Goal: Transaction & Acquisition: Book appointment/travel/reservation

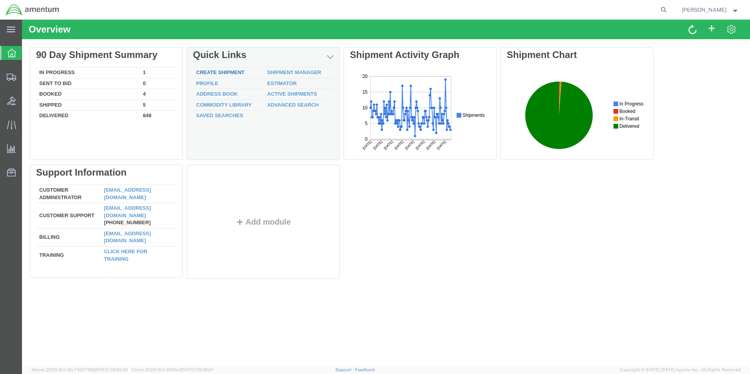
click at [221, 71] on link "Create Shipment" at bounding box center [220, 72] width 48 height 6
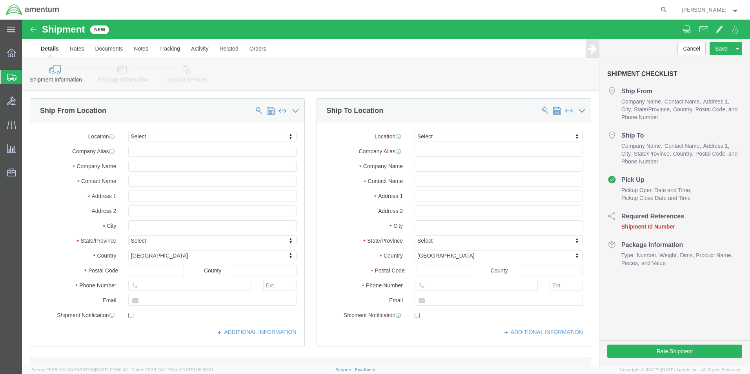
select select
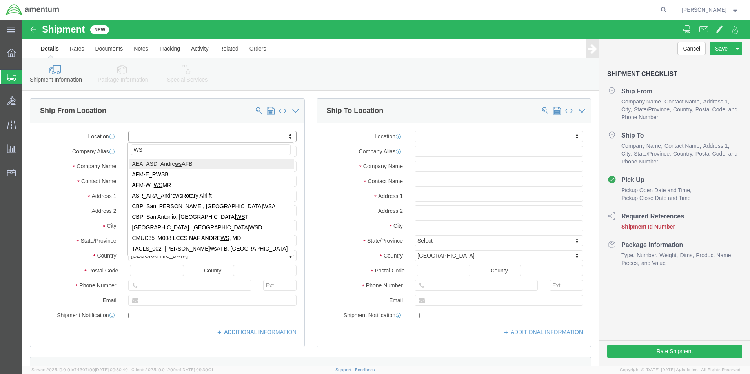
type input "WST"
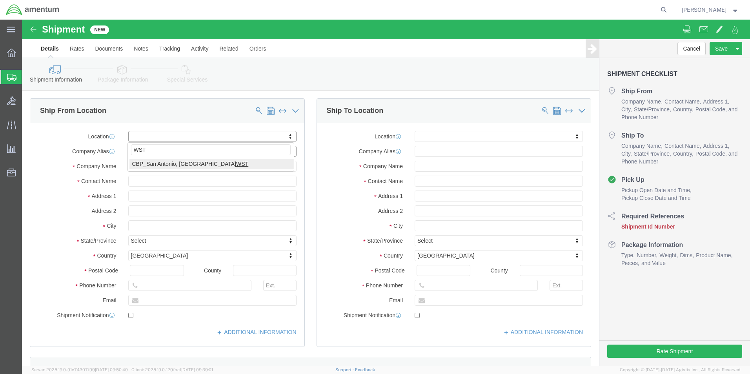
select select "49945"
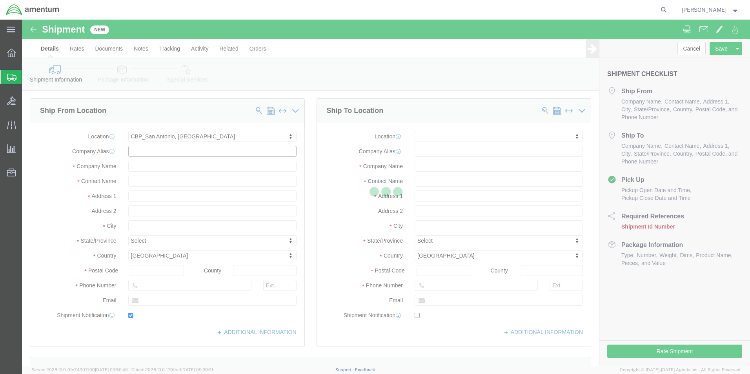
type input "Amentum Services, Inc"
type input "[PERSON_NAME]"
type input "[STREET_ADDRESS][PERSON_NAME]"
type input "Bldg. #2"
type input "San Antonio"
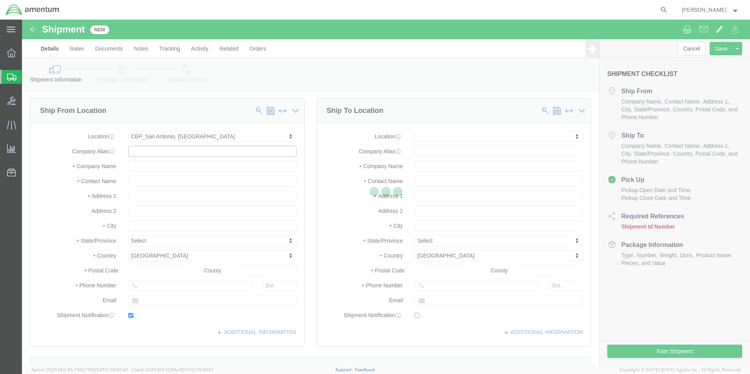
type input "78216"
type input "[PHONE_NUMBER]"
type input "[PERSON_NAME][EMAIL_ADDRESS][PERSON_NAME][DOMAIN_NAME]"
checkbox input "true"
select select "[GEOGRAPHIC_DATA]"
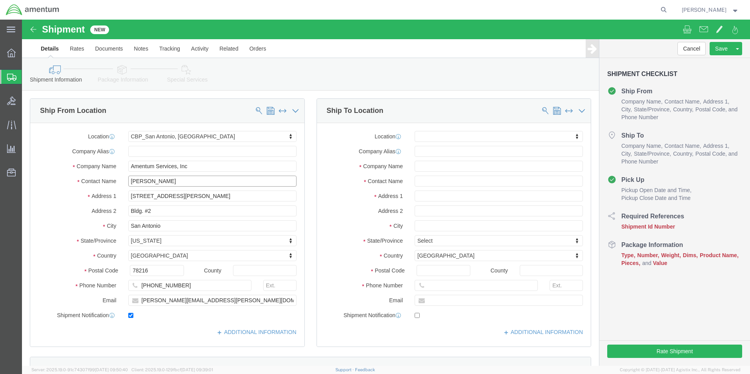
drag, startPoint x: 156, startPoint y: 160, endPoint x: 101, endPoint y: 159, distance: 55.3
click div "Contact Name [PERSON_NAME]"
type input "[PERSON_NAME]"
drag, startPoint x: 153, startPoint y: 281, endPoint x: 166, endPoint y: 284, distance: 14.2
click input "[PERSON_NAME][EMAIL_ADDRESS][PERSON_NAME][DOMAIN_NAME]"
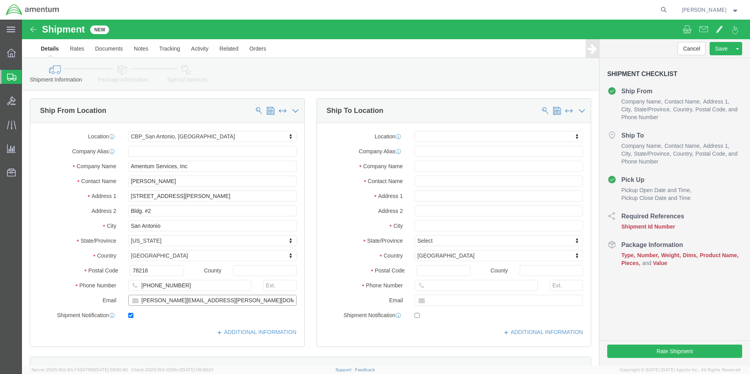
type input "[PERSON_NAME][EMAIL_ADDRESS][PERSON_NAME][DOMAIN_NAME]"
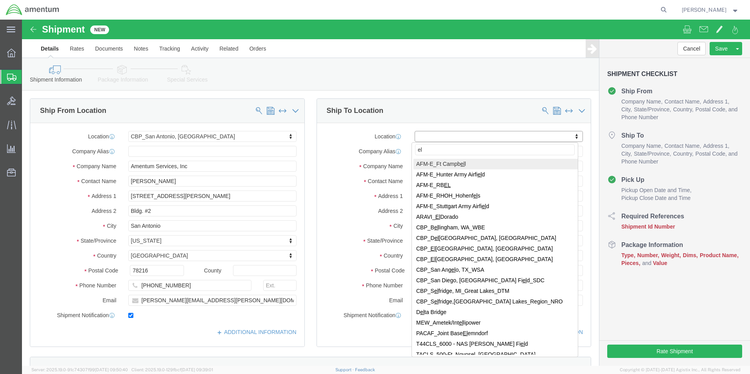
type input "e"
type input "ELP"
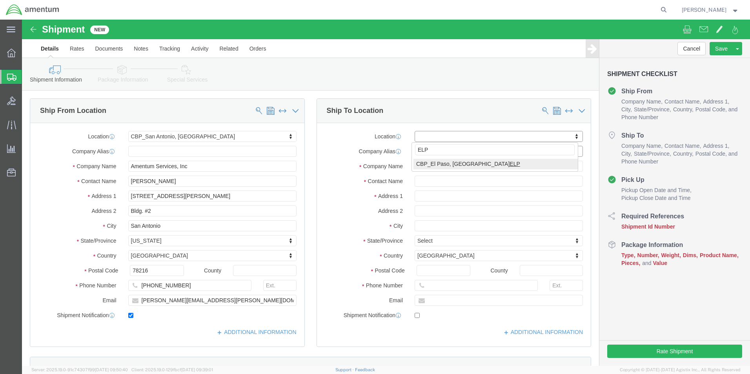
select select "49939"
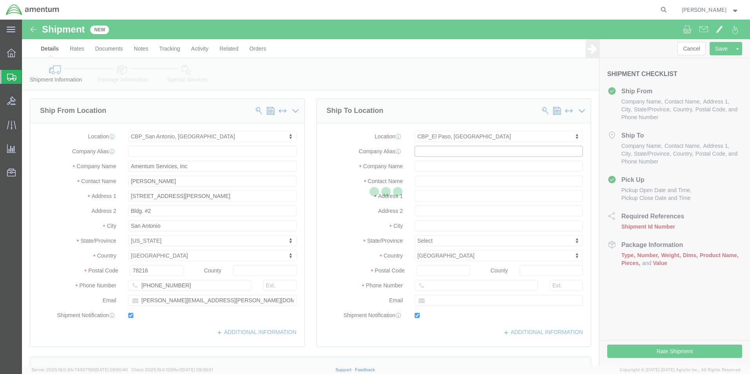
type input "Amentum Services, Inc"
type input "[DATE][PERSON_NAME]"
type input "[STREET_ADDRESS][PERSON_NAME]"
type input "[GEOGRAPHIC_DATA]"
type input "79925"
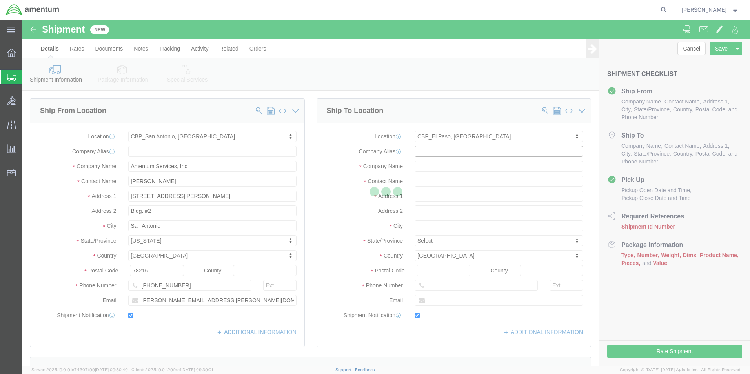
type input "[PHONE_NUMBER]"
type input "[DATE][EMAIL_ADDRESS][PERSON_NAME][DOMAIN_NAME]"
checkbox input "true"
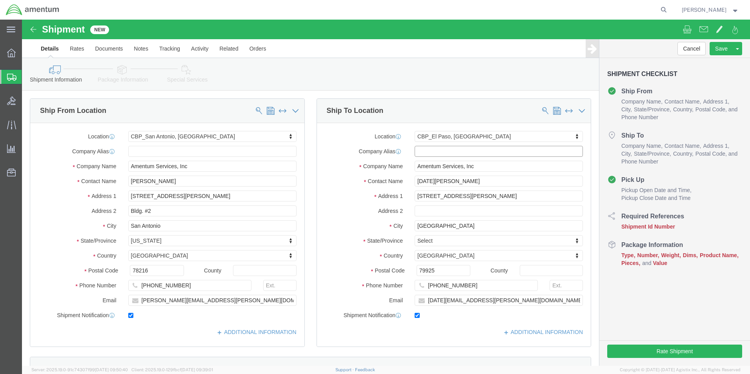
select select "[GEOGRAPHIC_DATA]"
drag, startPoint x: 425, startPoint y: 162, endPoint x: 375, endPoint y: 163, distance: 49.8
click div "Contact Name [DATE][PERSON_NAME]"
type input "[PERSON_NAME] / [PERSON_NAME]"
click input "[DATE][EMAIL_ADDRESS][PERSON_NAME][DOMAIN_NAME]"
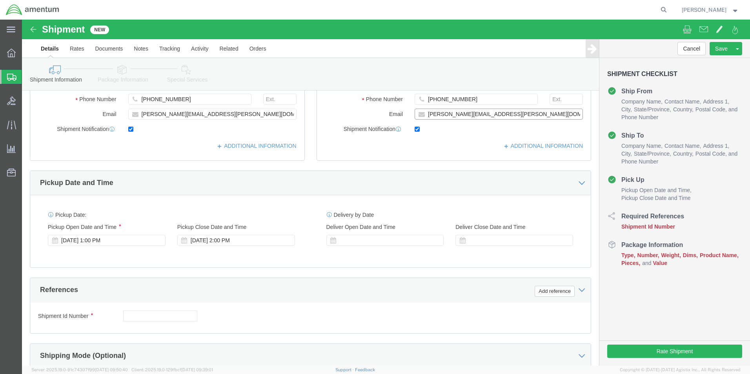
scroll to position [235, 0]
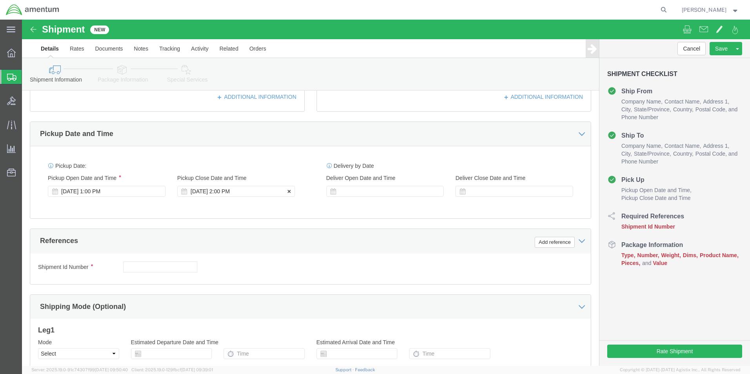
type input "[PERSON_NAME][EMAIL_ADDRESS][PERSON_NAME][DOMAIN_NAME]"
click div "[DATE] 2:00 PM"
type input "3:00 PM"
click button "Apply"
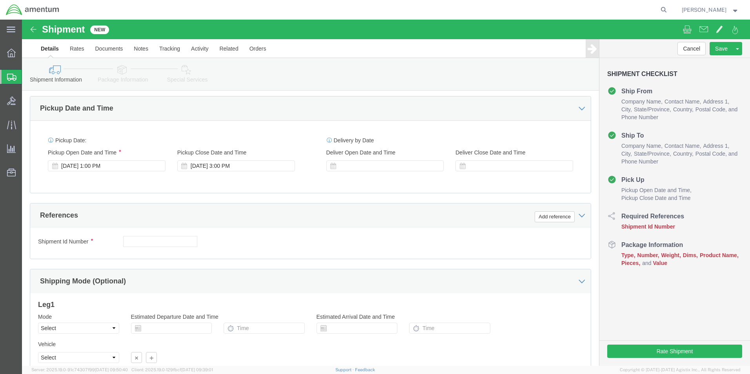
scroll to position [275, 0]
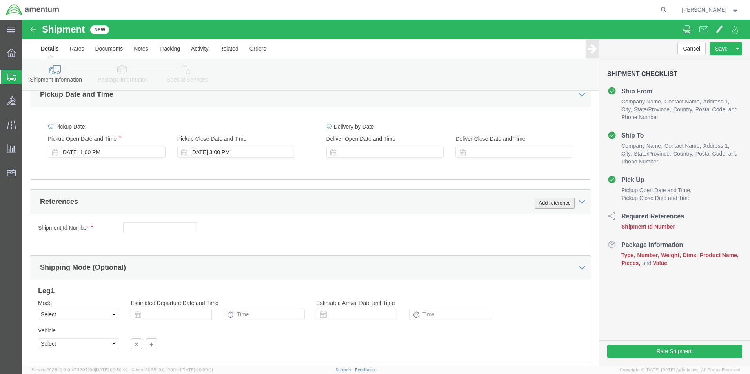
click button "Add reference"
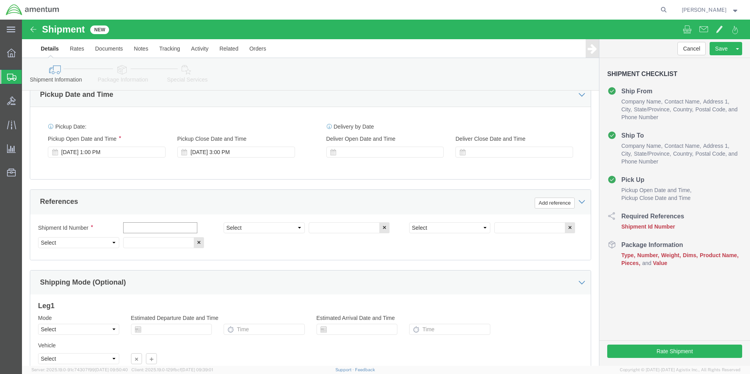
click input "text"
type input "f"
type input "FLIR BALL"
click select "Select Account Type Activity ID Airline Appointment Number ASN Batch Request # …"
select select "DEPT"
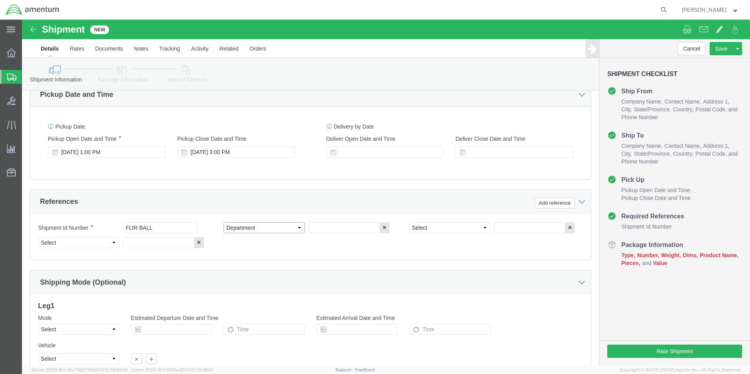
click select "Select Account Type Activity ID Airline Appointment Number ASN Batch Request # …"
type input "CBP"
select select "PROJNUM"
type input "6118.03.03.2219.000.WST.0000"
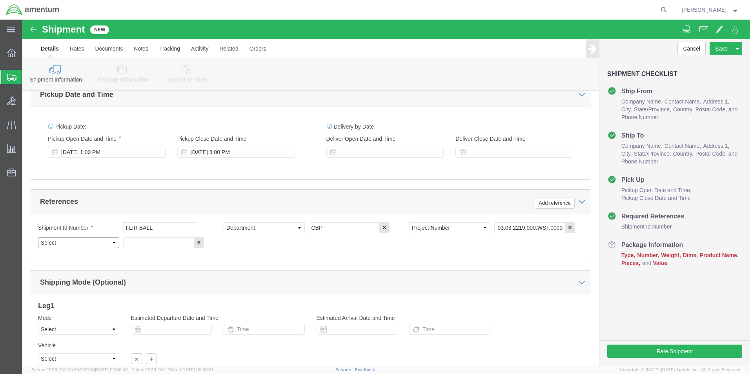
click select "Select Account Type Activity ID Airline Appointment Number ASN Batch Request # …"
select select "CUSTREF"
click select "Select Account Type Activity ID Airline Appointment Number ASN Batch Request # …"
click input "text"
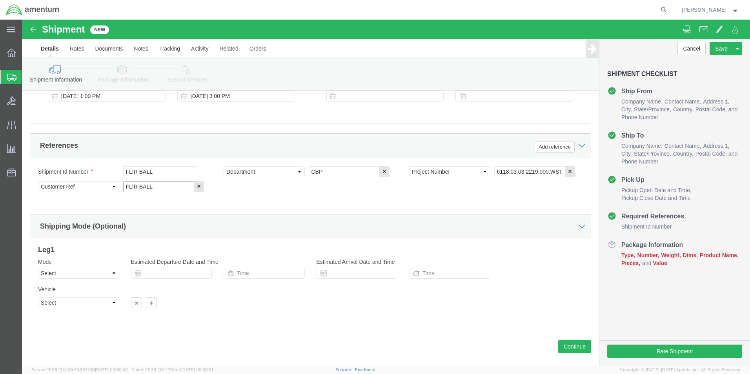
scroll to position [342, 0]
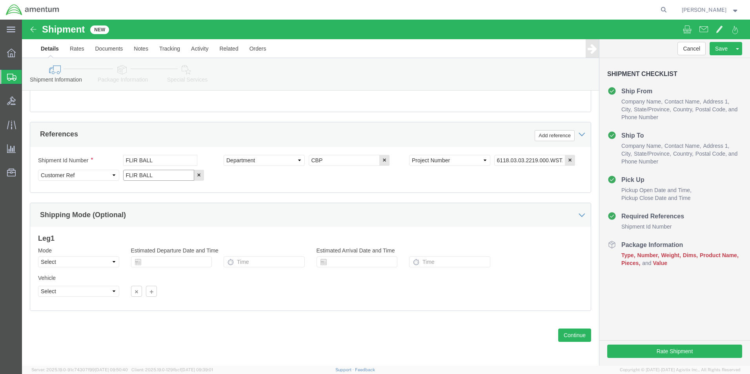
type input "FLIR BALL"
click select "Select Air Less than Truckload Multi-Leg Ocean Freight Rail Small Parcel Truckl…"
select select "LTL"
click select "Select Air Less than Truckload Multi-Leg Ocean Freight Rail Small Parcel Truckl…"
click select "Select Straight Truck"
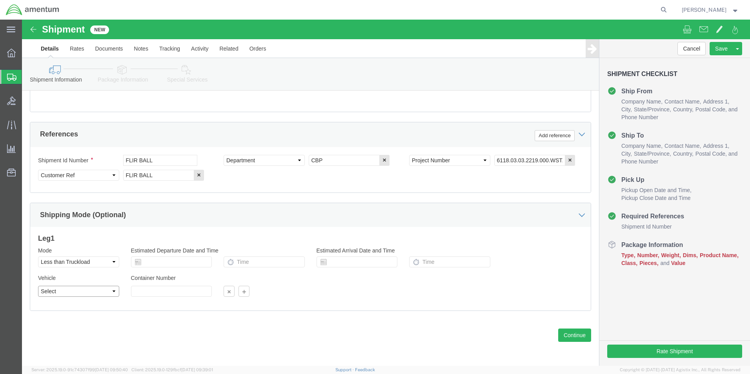
select select "STTR"
click select "Select Straight Truck"
click button "Continue"
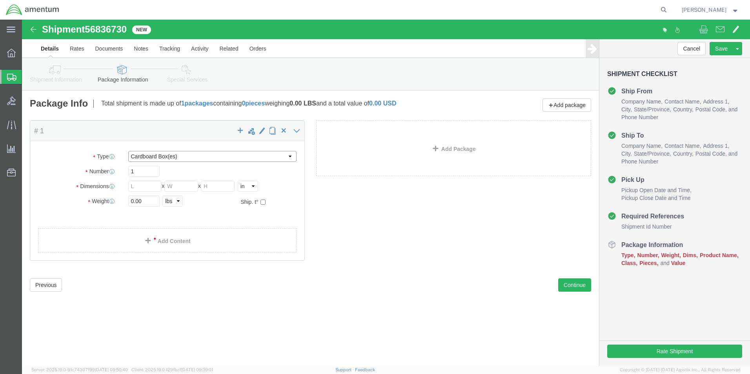
click select "Select Bale(s) Basket(s) Bolt(s) Bottle(s) Buckets Bulk Bundle(s) Can(s) Cardbo…"
select select "PONS"
click select "Select Bale(s) Basket(s) Bolt(s) Bottle(s) Buckets Bulk Bundle(s) Can(s) Cardbo…"
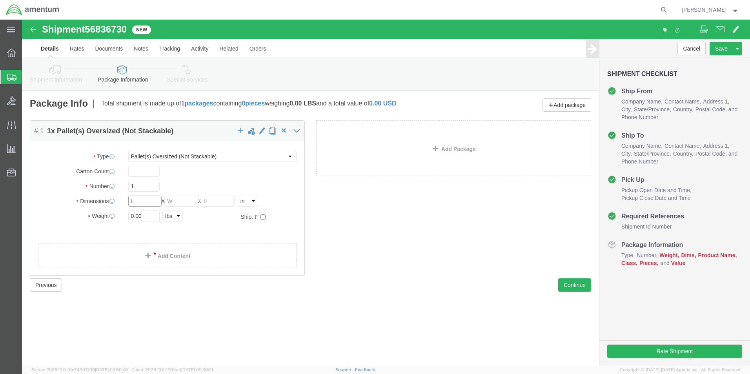
click input "text"
type input "48"
type input "40"
type input "60"
click input "0.00"
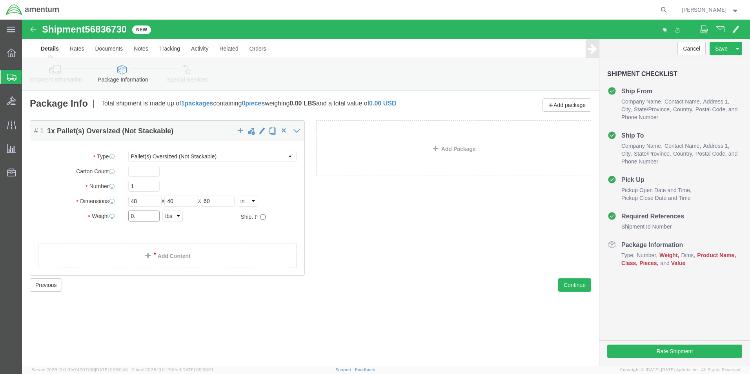
type input "0"
type input "350.00"
click link "Add Content"
click div
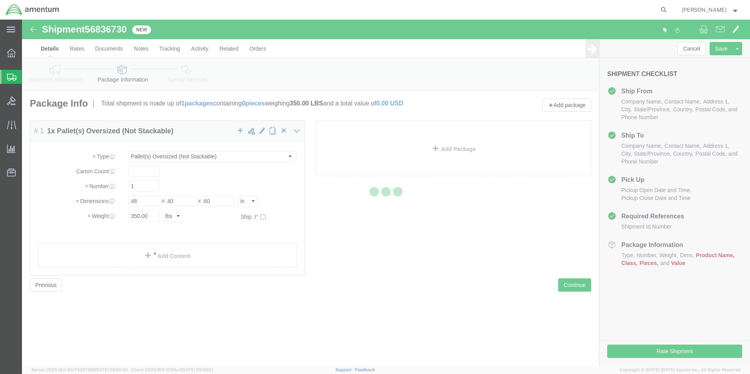
click at [152, 216] on div at bounding box center [386, 193] width 728 height 346
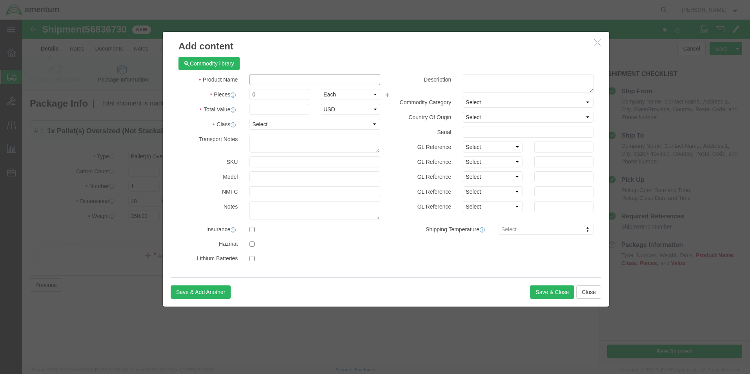
click input "text"
click label "NMFC"
click select "Select 50 55 60 65 70 85 92.5 100 125 175 250 300 400"
select select "175"
click select "Select 50 55 60 65 70 85 92.5 100 125 175 250 300 400"
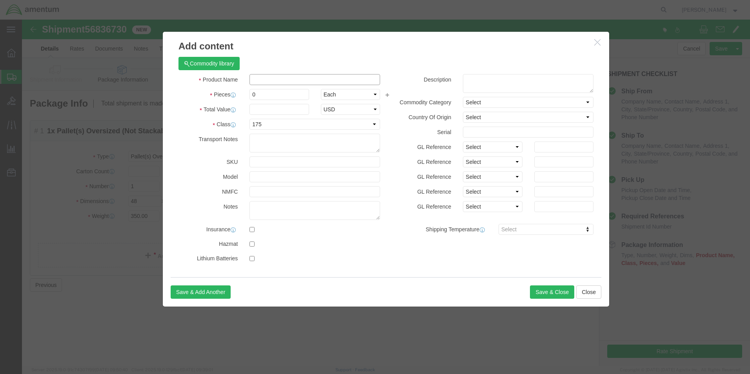
click input "text"
type input "FLIR BALL"
click input "0"
type input "3"
click input "text"
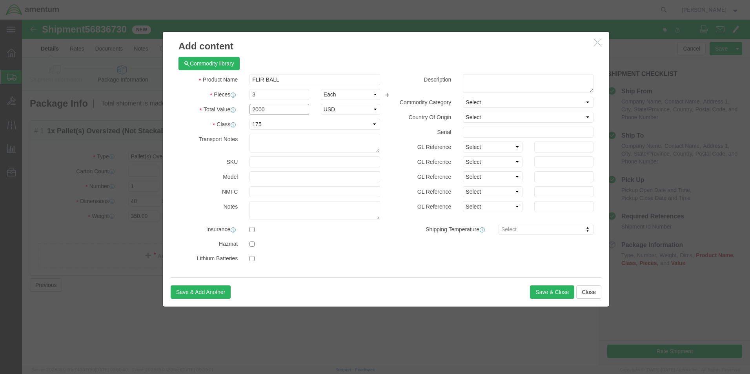
type input "2000"
click h3 "Add content"
click textarea
type textarea "FLIR BALL"
click button "Save & Close"
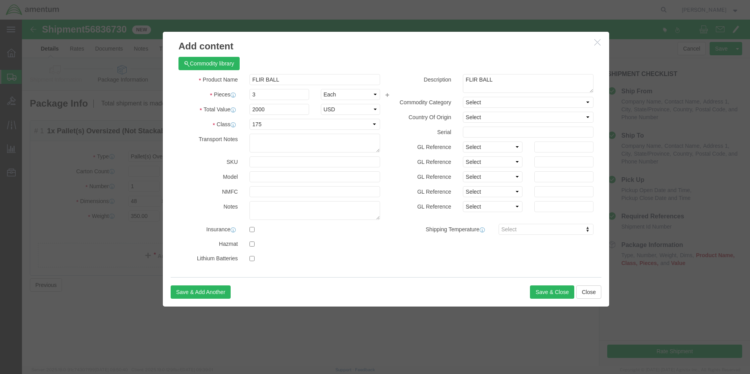
click div
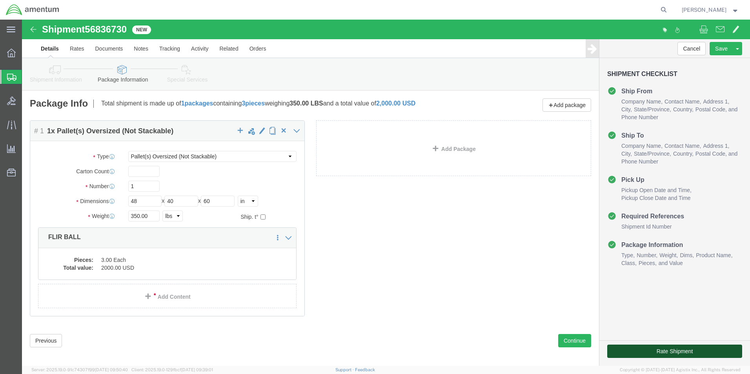
click button "Rate Shipment"
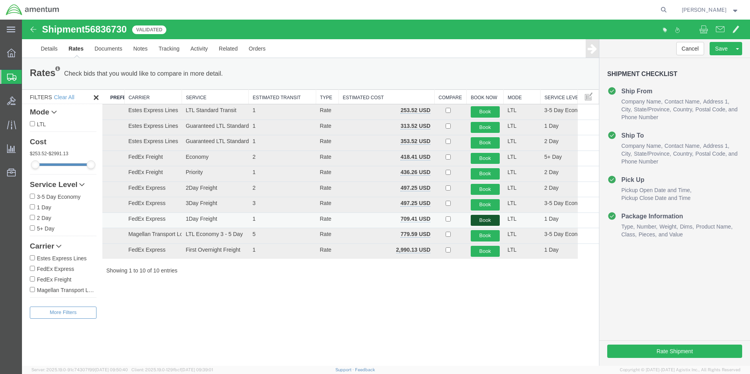
click at [492, 220] on button "Book" at bounding box center [485, 220] width 29 height 11
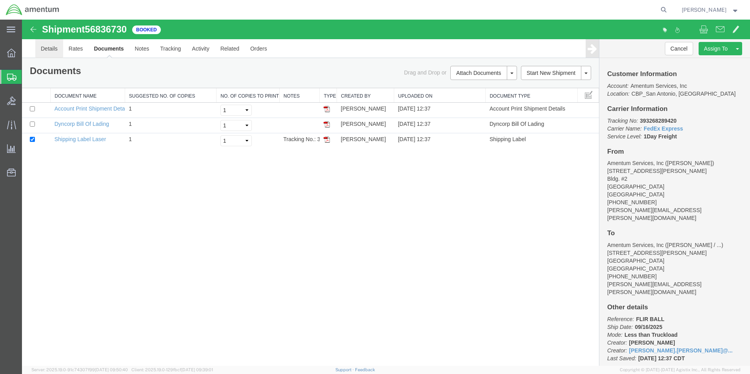
click at [48, 48] on link "Details" at bounding box center [49, 48] width 28 height 19
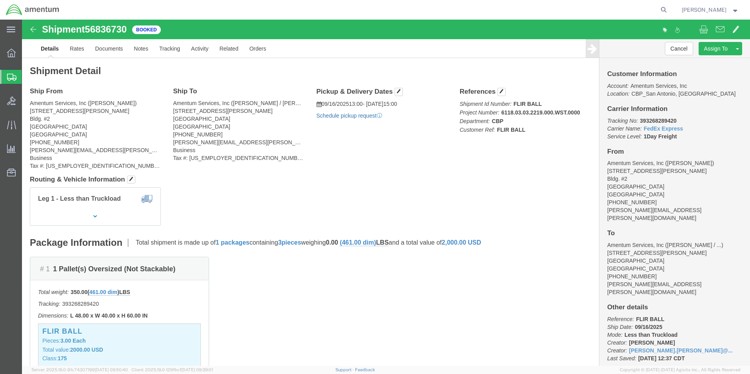
click link "Schedule pickup request"
click link "Documents"
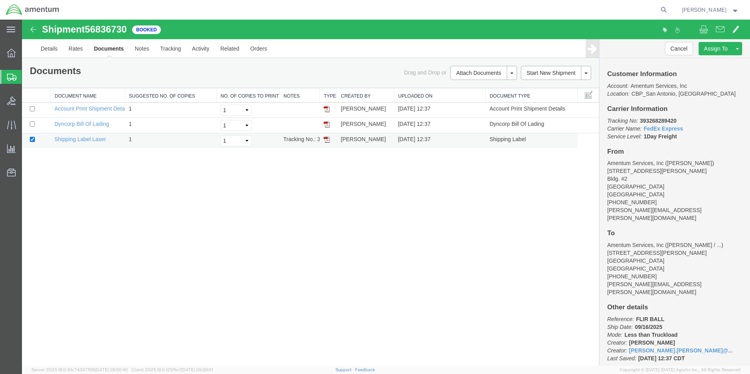
click at [327, 140] on img at bounding box center [327, 139] width 6 height 6
click at [45, 47] on link "Details" at bounding box center [49, 48] width 28 height 19
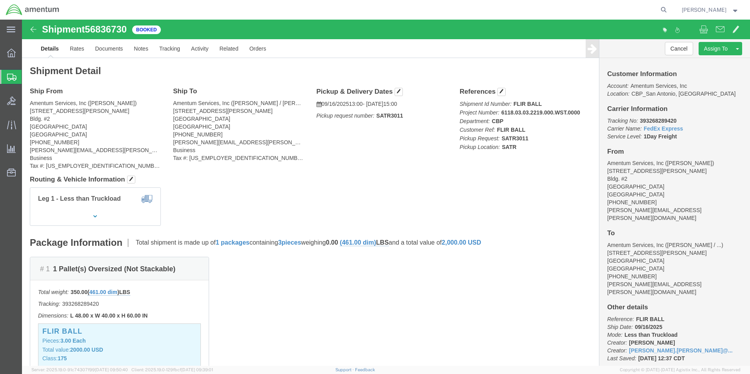
click at [0, 0] on span "Create Shipment" at bounding box center [0, 0] width 0 height 0
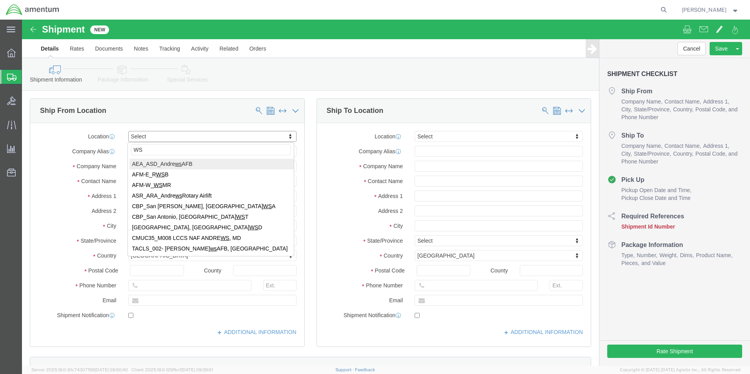
type input "WST"
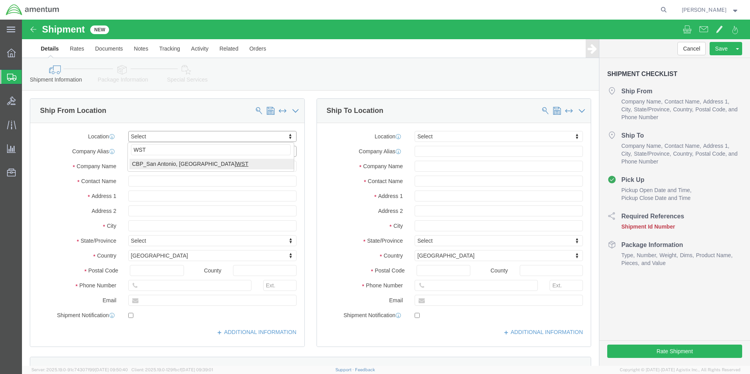
select select "49945"
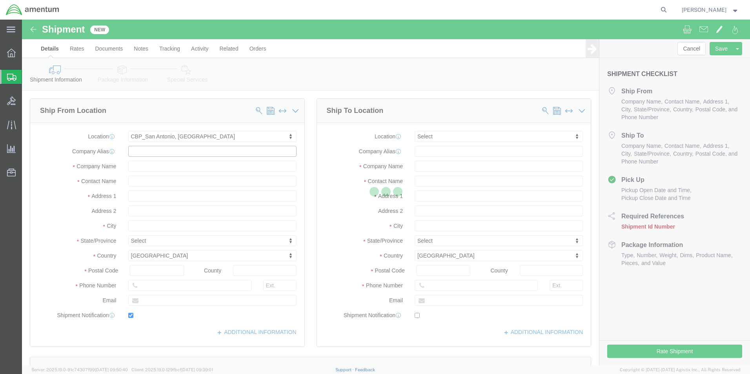
type input "[STREET_ADDRESS][PERSON_NAME]"
type input "Bldg. #2"
type input "78216"
type input "[PHONE_NUMBER]"
type input "[PERSON_NAME][EMAIL_ADDRESS][PERSON_NAME][DOMAIN_NAME]"
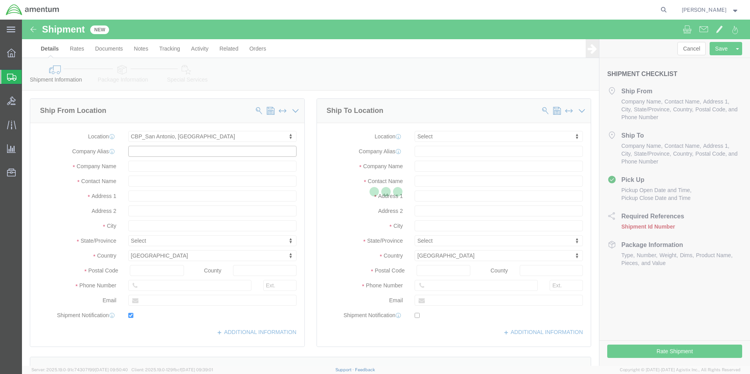
checkbox input "true"
type input "Amentum Services, Inc"
type input "[PERSON_NAME]"
type input "San Antonio"
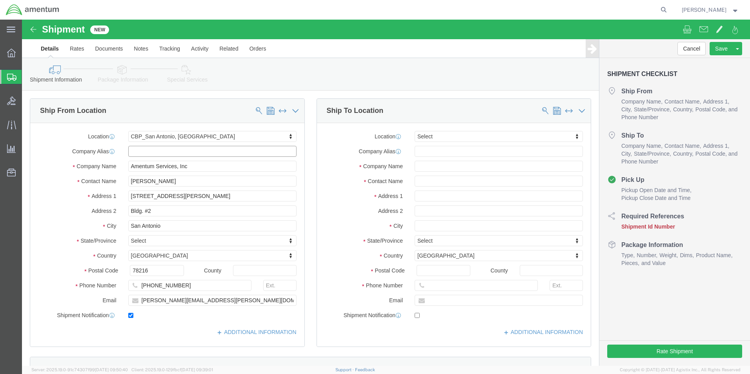
select select "[GEOGRAPHIC_DATA]"
drag, startPoint x: 154, startPoint y: 162, endPoint x: 92, endPoint y: 164, distance: 61.6
click div "Contact Name [PERSON_NAME]"
type input "[PERSON_NAME]"
click input "[PERSON_NAME][EMAIL_ADDRESS][PERSON_NAME][DOMAIN_NAME]"
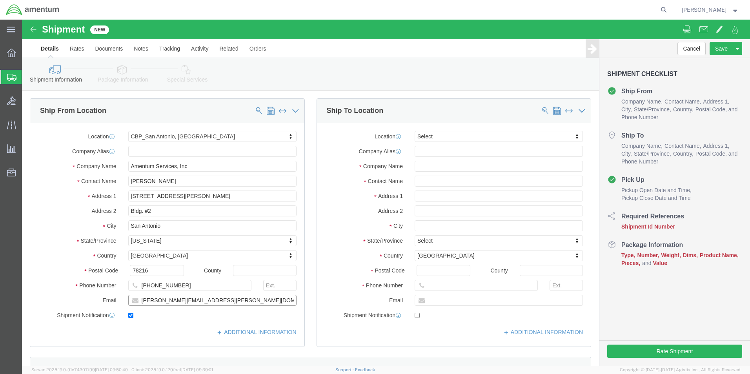
type input "[PERSON_NAME][EMAIL_ADDRESS][PERSON_NAME][DOMAIN_NAME]"
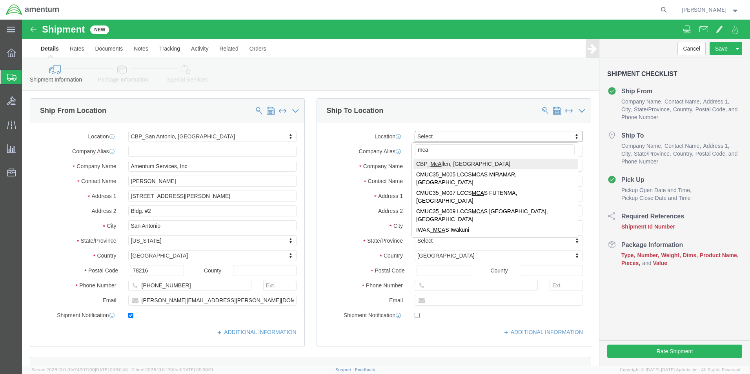
type input "mca"
select select "49941"
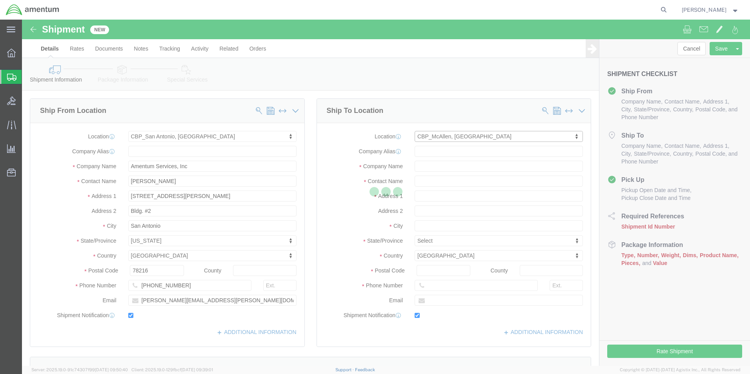
type input "[STREET_ADDRESS]"
type input "32C"
type input "78503"
type input "[PHONE_NUMBER]"
type input "[PERSON_NAME][EMAIL_ADDRESS][PERSON_NAME][DOMAIN_NAME]"
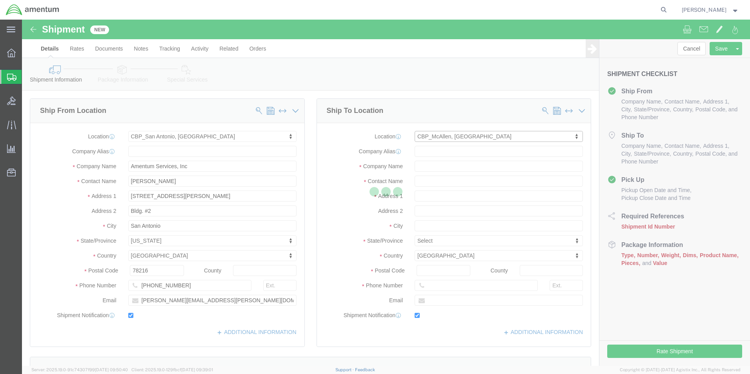
checkbox input "true"
type input "Amentum Services, Inc"
type input "[PERSON_NAME]"
type input "McAllen"
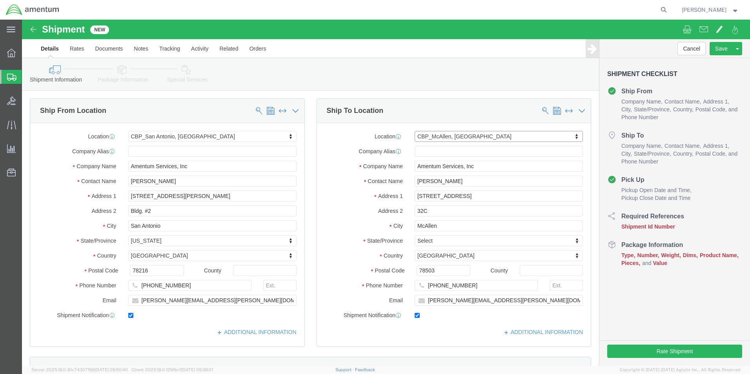
select select "[GEOGRAPHIC_DATA]"
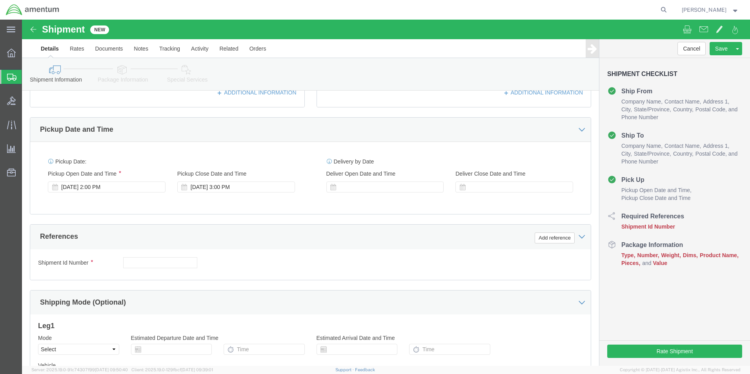
scroll to position [275, 0]
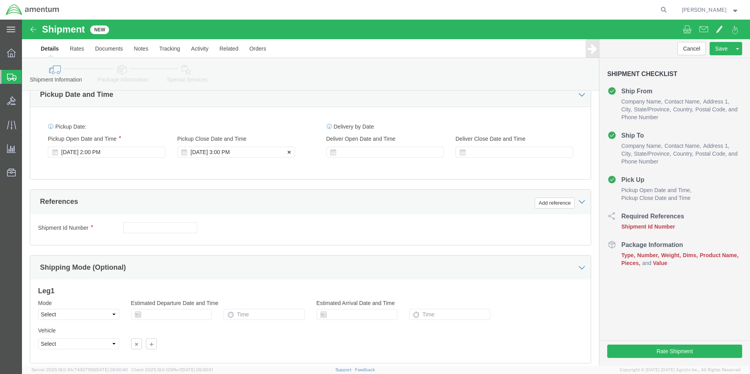
click div "[DATE] 3:00 PM"
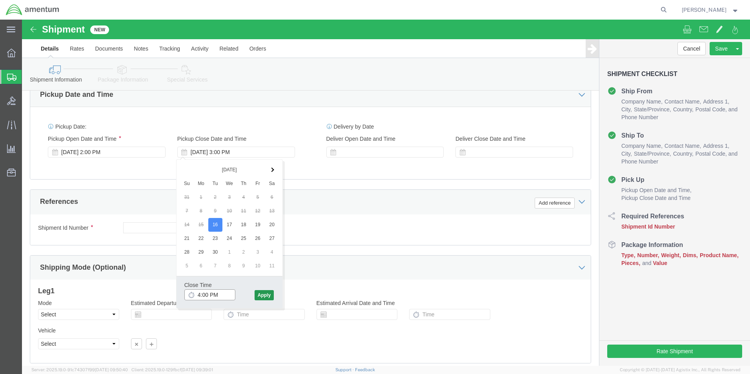
type input "4:00 PM"
click button "Apply"
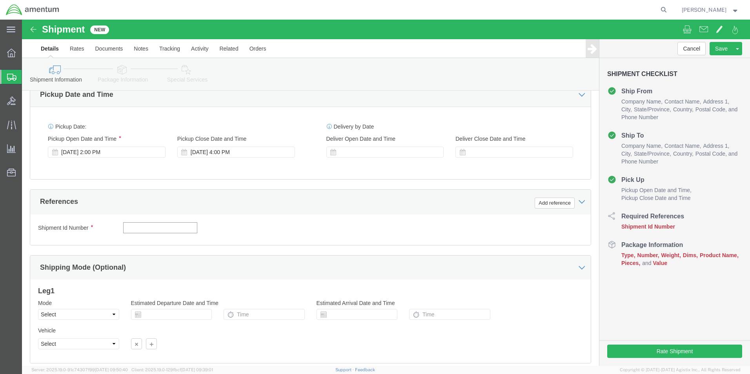
click input "text"
type input "v"
click button "Add reference"
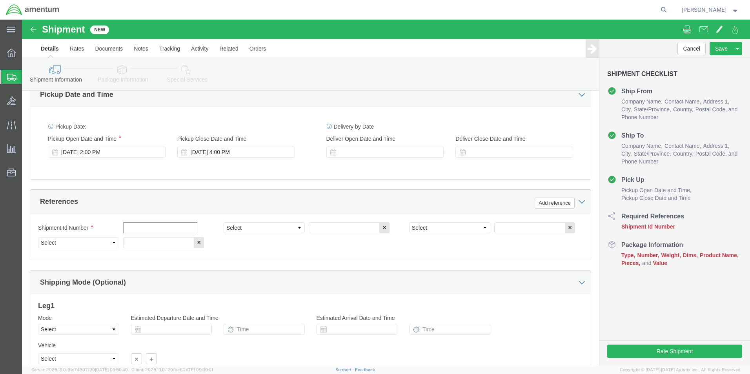
click input "text"
drag, startPoint x: 152, startPoint y: 209, endPoint x: 91, endPoint y: 211, distance: 61.2
click div "Shipment Id Number VACCUM BRAKE"
type input "TOOL LOAN"
click select "Select Account Type Activity ID Airline Appointment Number ASN Batch Request # …"
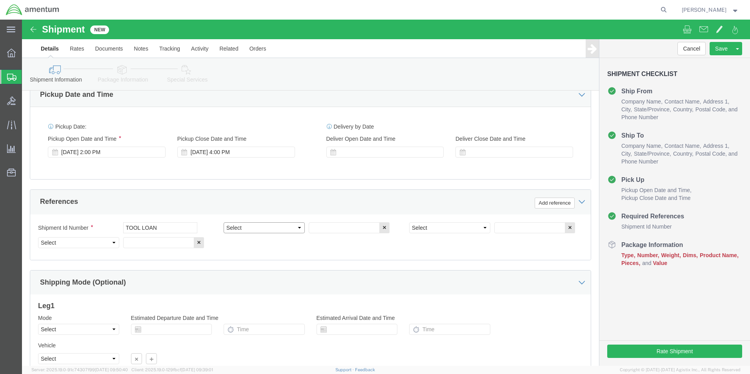
select select "DEPT"
click select "Select Account Type Activity ID Airline Appointment Number ASN Batch Request # …"
type input "CBP"
select select "PROJNUM"
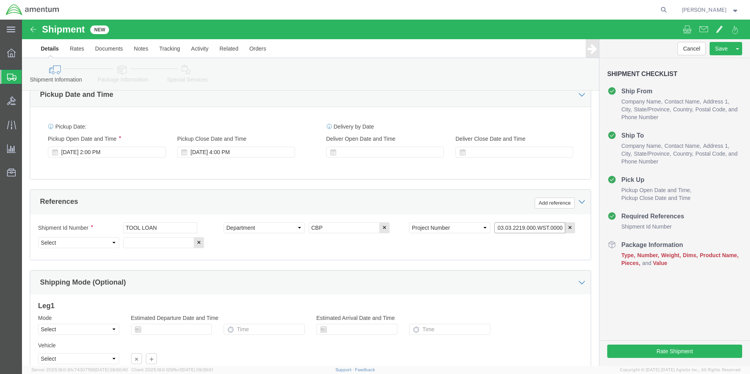
type input "6118.03.03.2219.000.WST.0000"
click select "Select Account Type Activity ID Airline Appointment Number ASN Batch Request # …"
select select "CUSTREF"
click select "Select Account Type Activity ID Airline Appointment Number ASN Batch Request # …"
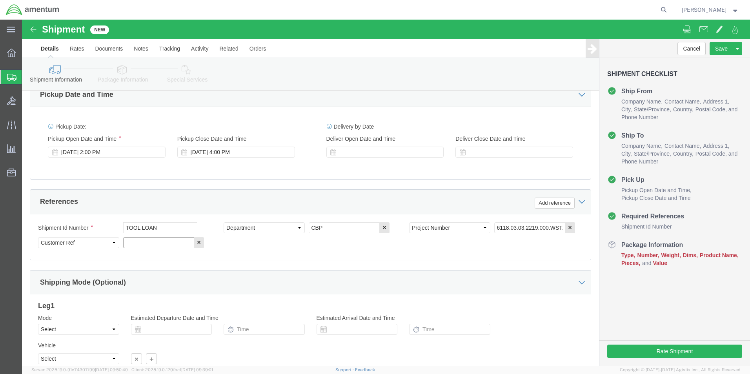
click input "text"
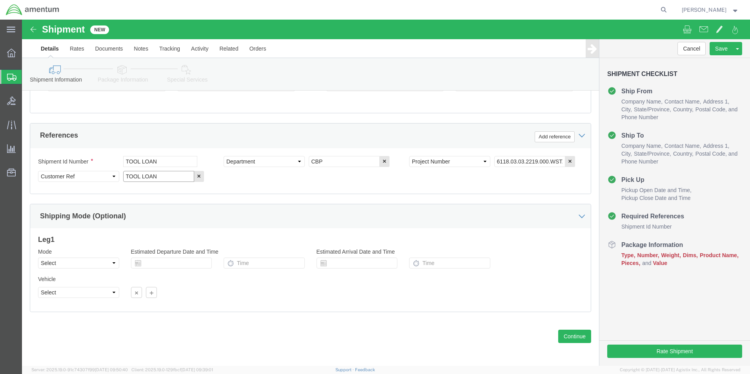
scroll to position [342, 0]
type input "TOOL LOAN"
click select "Select Air Less than Truckload Multi-Leg Ocean Freight Rail Small Parcel Truckl…"
select select "SMAL"
click select "Select Air Less than Truckload Multi-Leg Ocean Freight Rail Small Parcel Truckl…"
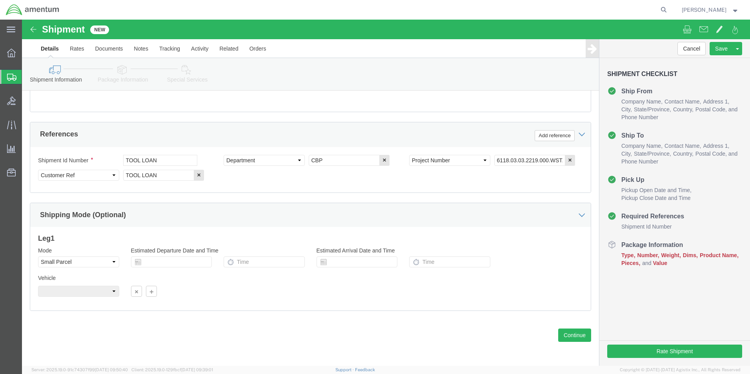
click div
click button "Continue"
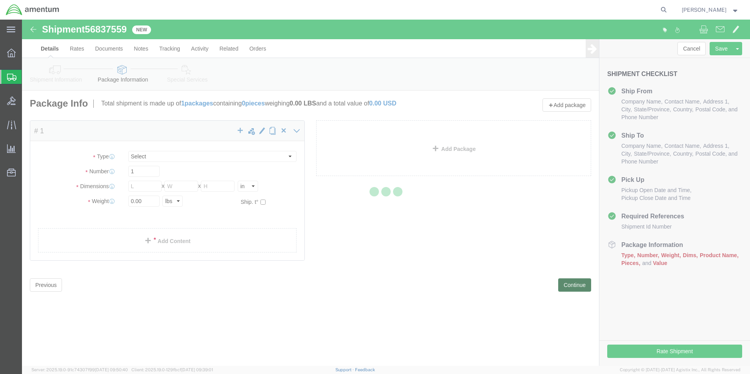
select select "YRPK"
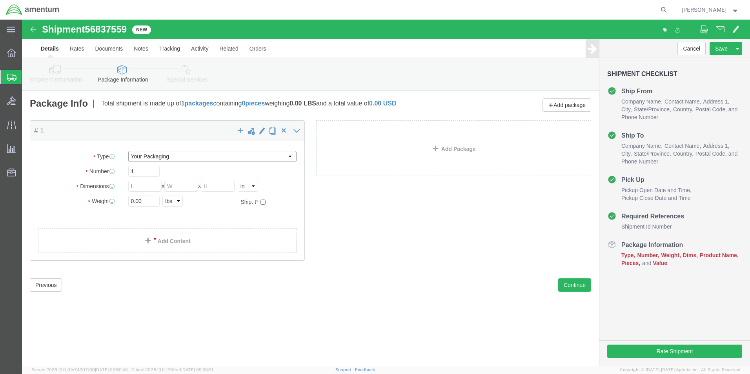
click select "Select Bale(s) Basket(s) Bolt(s) Bottle(s) Buckets Bulk Bundle(s) Can(s) Cardbo…"
click h4 "# 1 x"
click input "text"
type input "13"
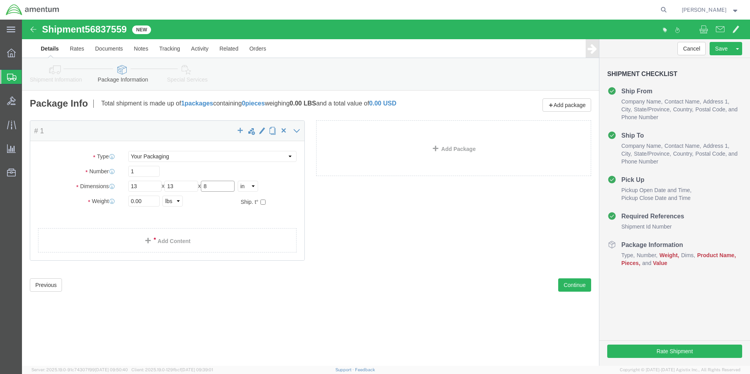
type input "8"
click input "0.00"
type input "0"
type input "3.4"
click link "Add Content"
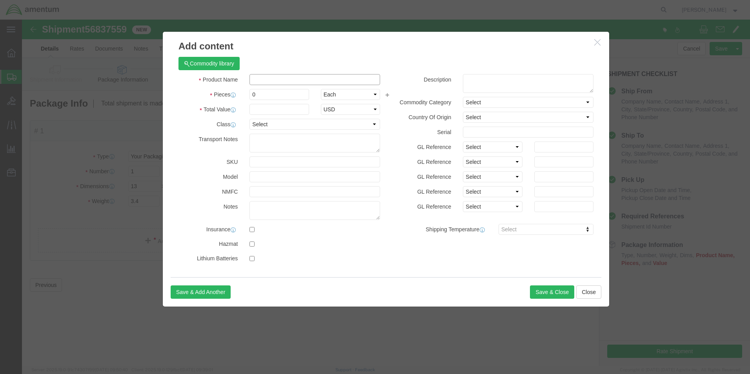
click input "text"
type input "VACCUM BRAKE BLEEDER"
click input "0"
type input "1"
click input "text"
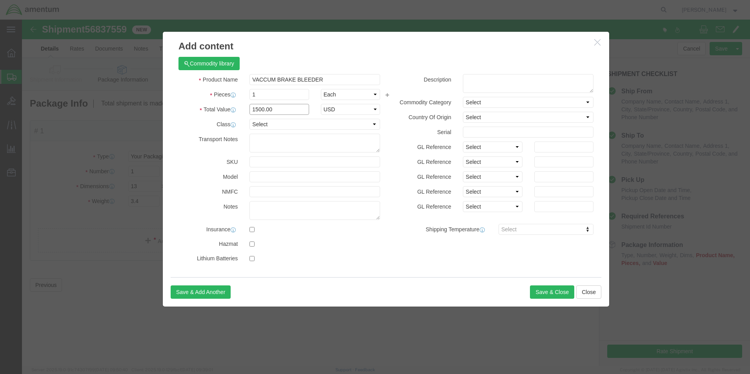
type input "1500.00"
click textarea
type textarea "PN: CP21029"
click button "Save & Close"
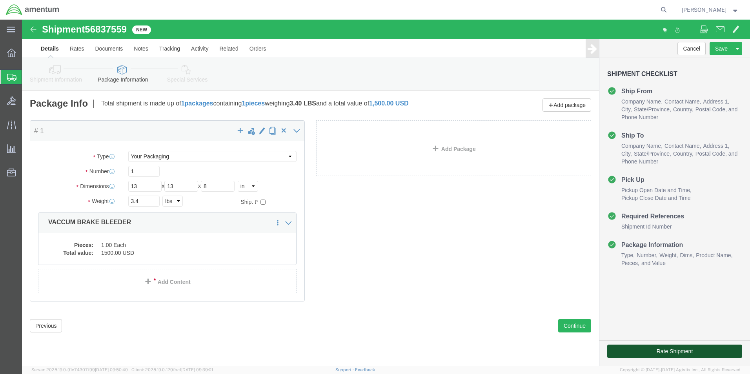
click button "Rate Shipment"
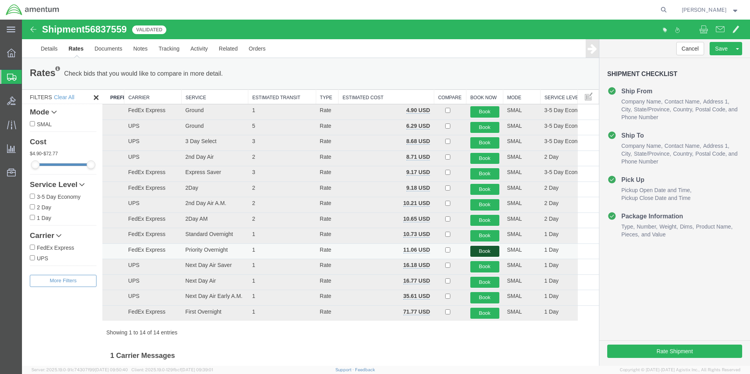
click at [481, 248] on button "Book" at bounding box center [484, 251] width 29 height 11
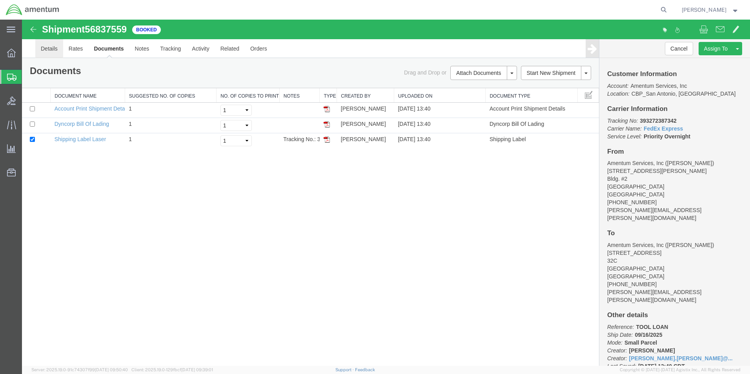
click at [49, 48] on link "Details" at bounding box center [49, 48] width 28 height 19
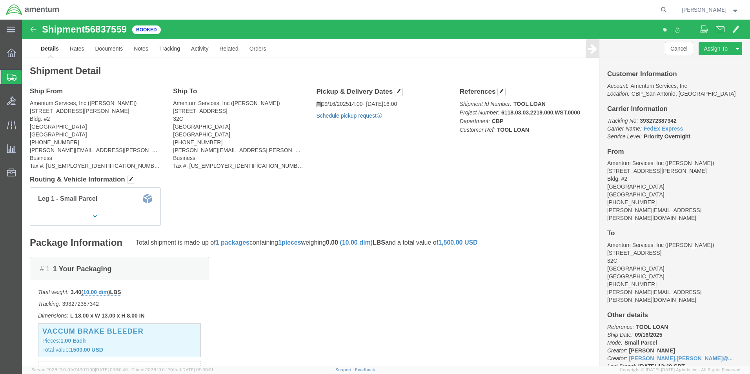
click link "Schedule pickup request"
click link "Documents"
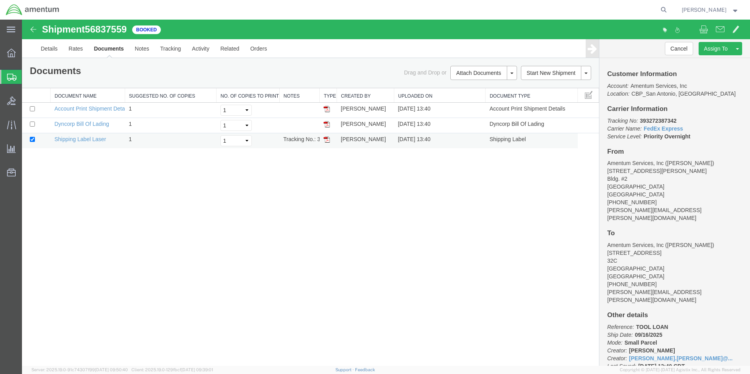
click at [328, 139] on img at bounding box center [327, 139] width 6 height 6
click at [51, 48] on link "Details" at bounding box center [49, 48] width 28 height 19
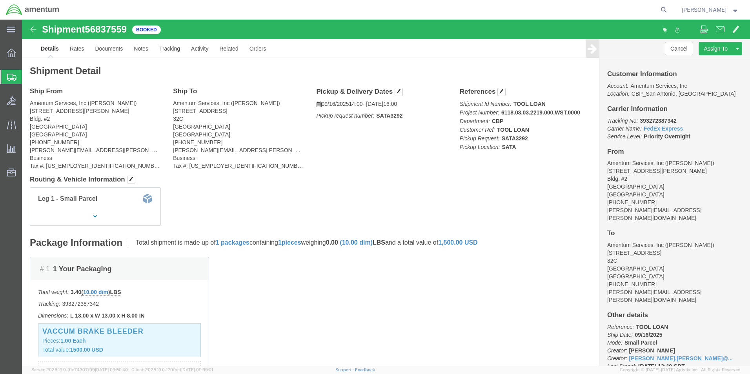
click at [0, 0] on span "Create Shipment" at bounding box center [0, 0] width 0 height 0
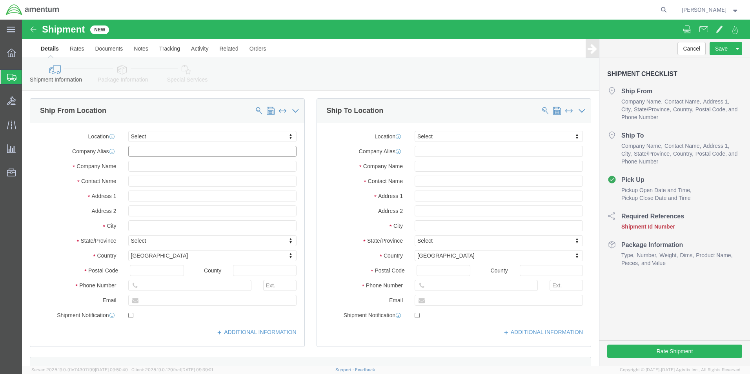
click input "text"
click div "Location Select Select My Profile Location [PHONE_NUMBER] [PHONE_NUMBER] [PHONE…"
click input "WST"
type input "W"
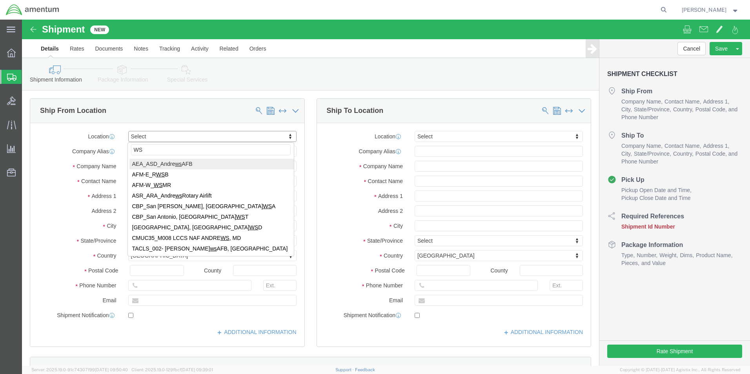
type input "WST"
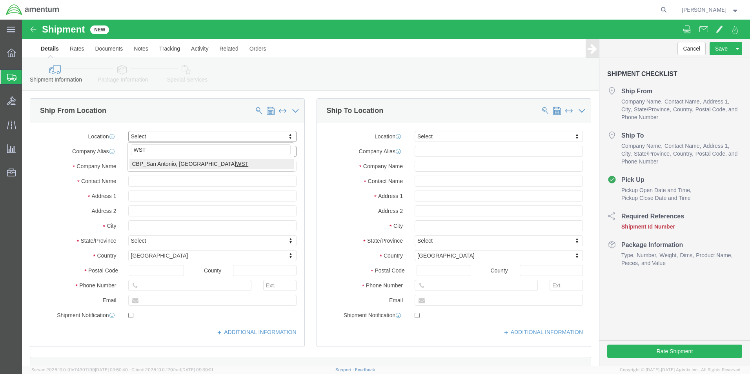
select select "49945"
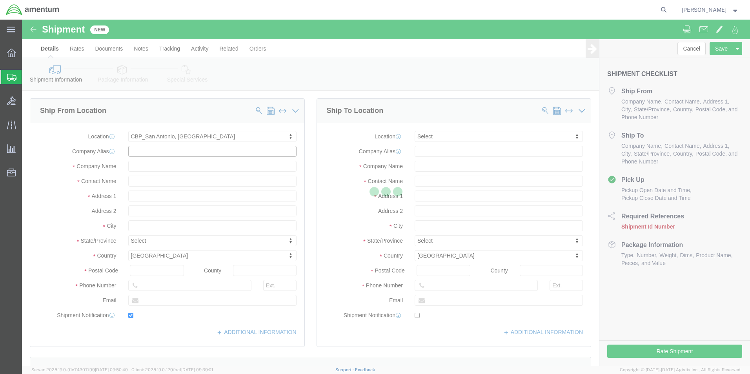
type input "[STREET_ADDRESS][PERSON_NAME]"
type input "Bldg. #2"
type input "78216"
type input "[PHONE_NUMBER]"
type input "[PERSON_NAME][EMAIL_ADDRESS][PERSON_NAME][DOMAIN_NAME]"
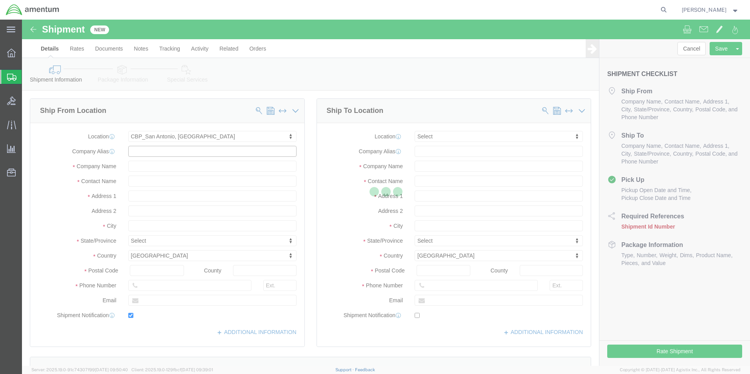
checkbox input "true"
type input "Amentum Services, Inc"
type input "[PERSON_NAME]"
type input "San Antonio"
select select "[GEOGRAPHIC_DATA]"
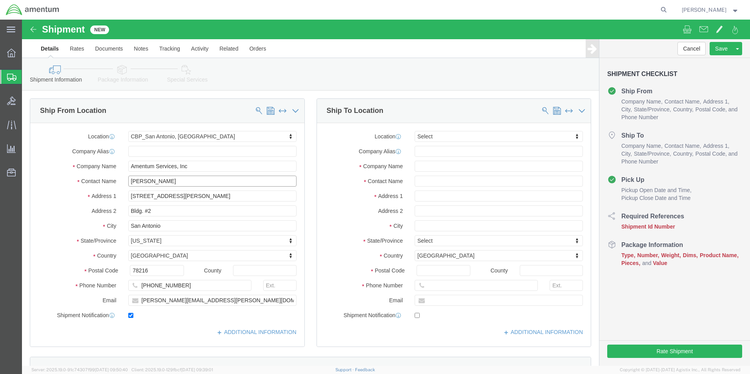
drag, startPoint x: 158, startPoint y: 162, endPoint x: 102, endPoint y: 166, distance: 56.2
click div "[PERSON_NAME]"
type input "[PERSON_NAME]"
drag, startPoint x: 153, startPoint y: 281, endPoint x: 113, endPoint y: 282, distance: 40.0
click input "[PERSON_NAME][EMAIL_ADDRESS][PERSON_NAME][DOMAIN_NAME]"
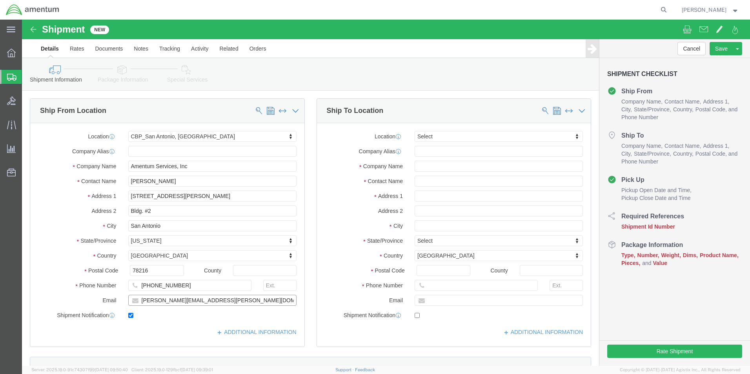
type input "[PERSON_NAME][EMAIL_ADDRESS][PERSON_NAME][DOMAIN_NAME]"
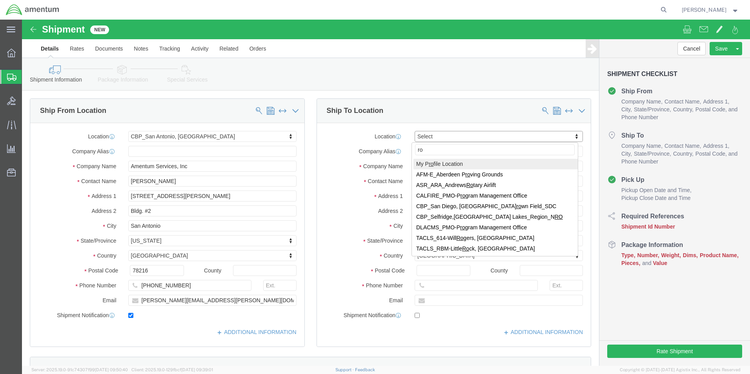
type input "r"
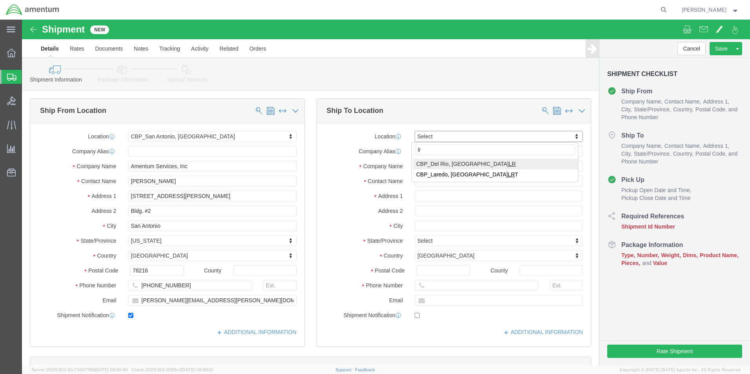
type input "lrt"
select select "49940"
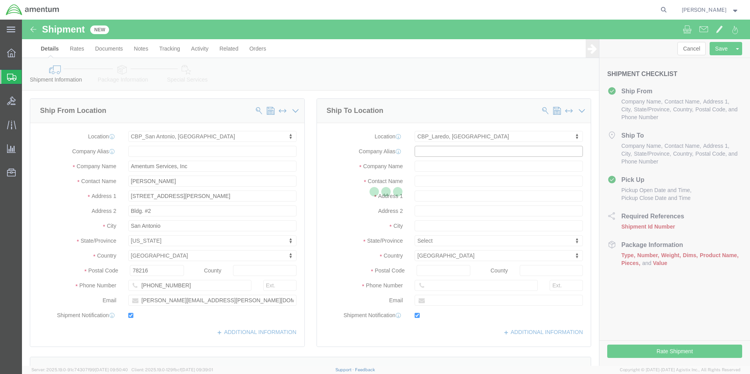
type input "[STREET_ADDRESS][PERSON_NAME]"
type input "Hangar 3"
type input "78041"
type input "[PHONE_NUMBER]"
type input "[EMAIL_ADDRESS][PERSON_NAME][DOMAIN_NAME]"
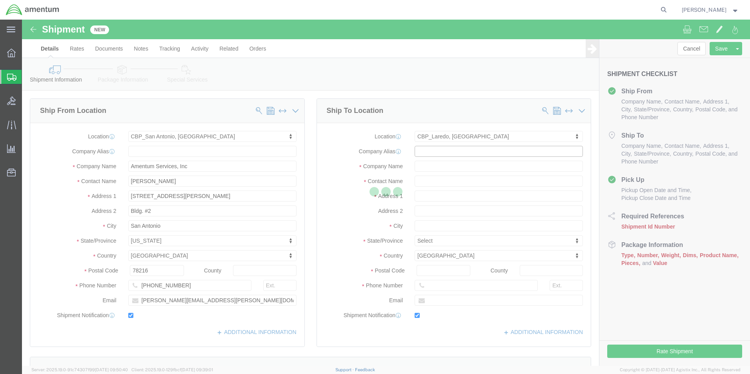
checkbox input "true"
type input "Amentum Services, Inc"
type input "[PERSON_NAME][GEOGRAPHIC_DATA]"
type input "Laredo"
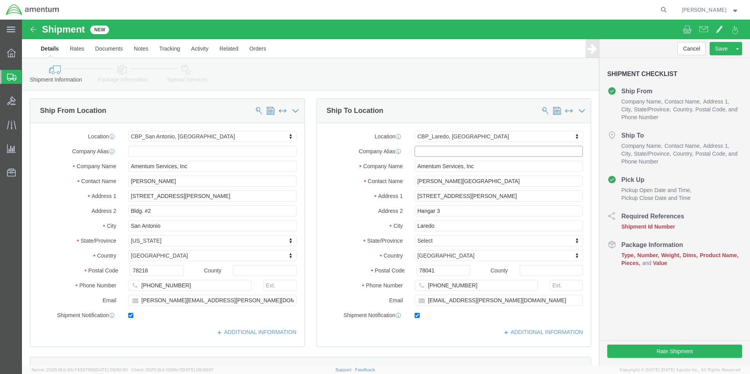
select select "[GEOGRAPHIC_DATA]"
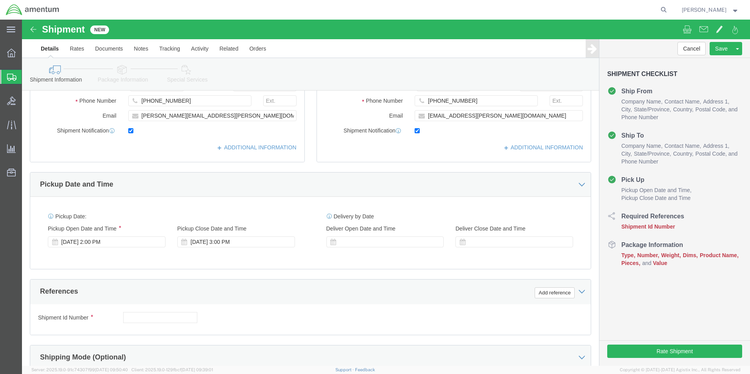
scroll to position [235, 0]
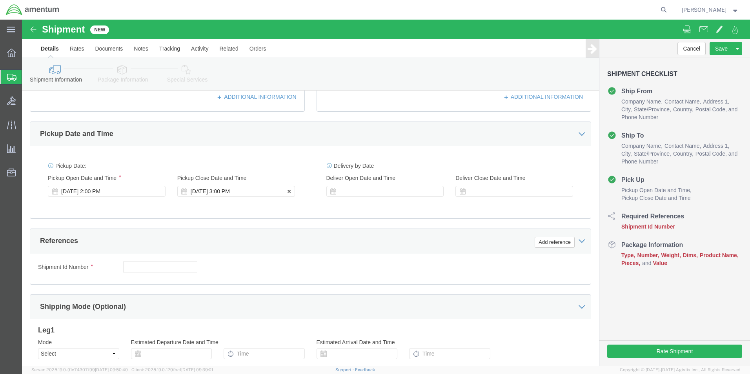
click div "[DATE] 3:00 PM"
type input "4:00 PM"
click button "Apply"
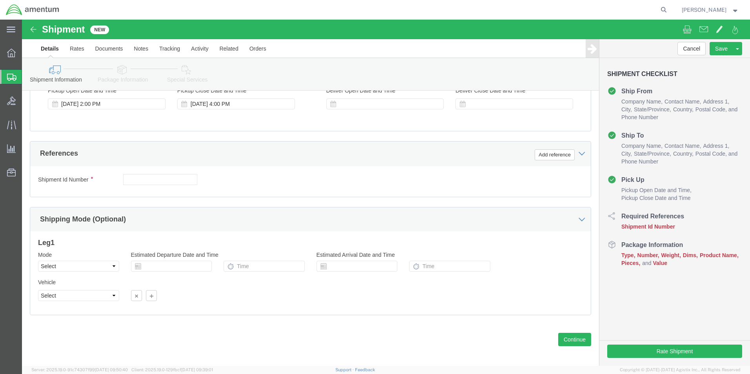
scroll to position [327, 0]
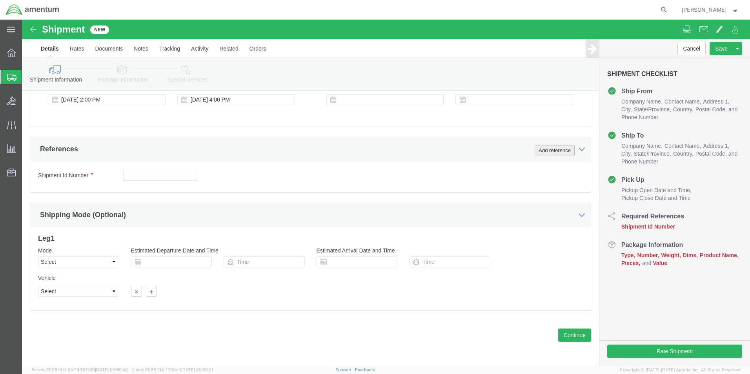
click button "Add reference"
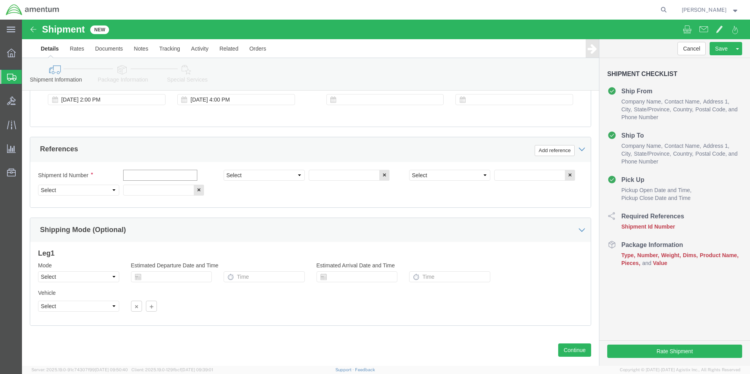
click input "text"
type input "TOOL LOAN"
select select "DEPT"
type input "CBP"
select select "PROJNUM"
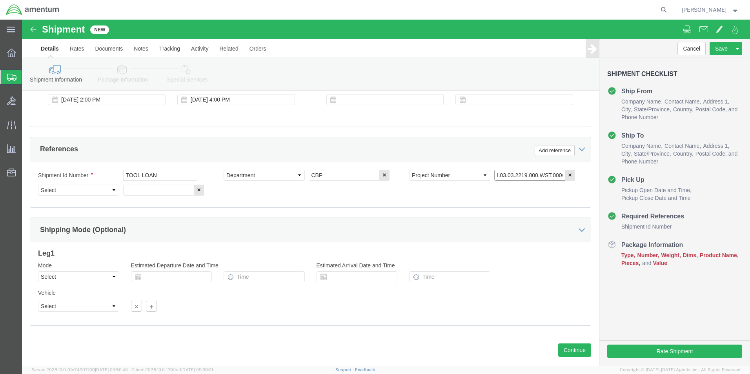
scroll to position [0, 13]
type input "6118.03.03.2219.000.WST.0000"
click select "Select Account Type Activity ID Airline Appointment Number ASN Batch Request # …"
select select "CUSTREF"
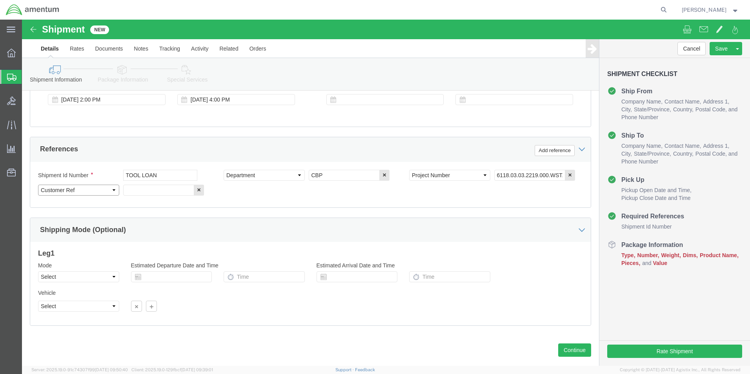
click select "Select Account Type Activity ID Airline Appointment Number ASN Batch Request # …"
click input "text"
type input "TOOL LOAN"
click select "Select Air Less than Truckload Multi-Leg Ocean Freight Rail Small Parcel Truckl…"
select select "SMAL"
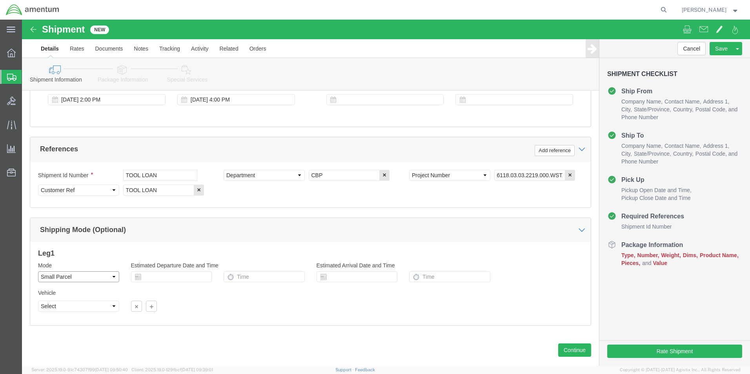
click select "Select Air Less than Truckload Multi-Leg Ocean Freight Rail Small Parcel Truckl…"
click div
click div "Previous Continue"
click button "Continue"
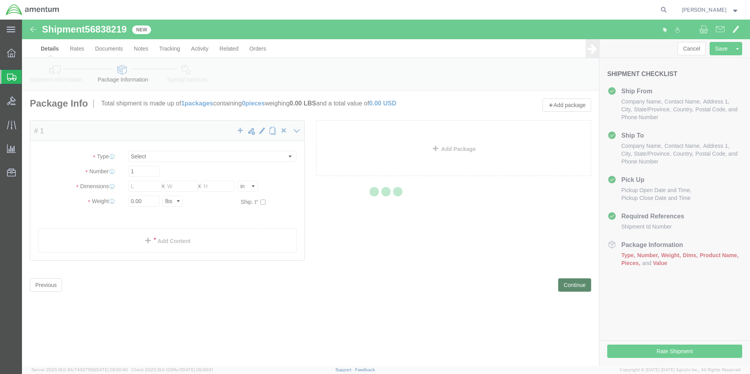
select select "YRPK"
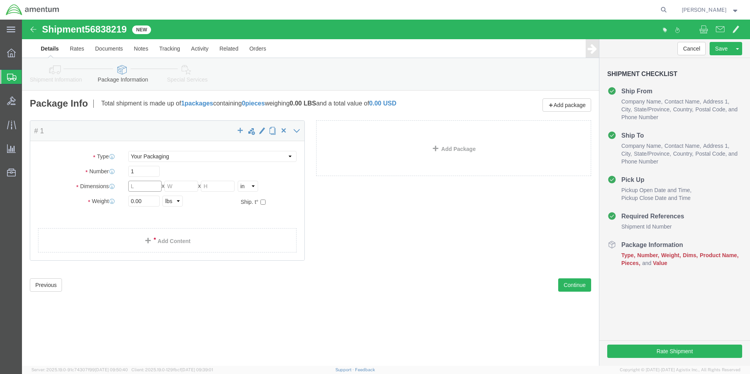
click input "text"
type input "16"
type input "12"
type input "11"
type input "8.0"
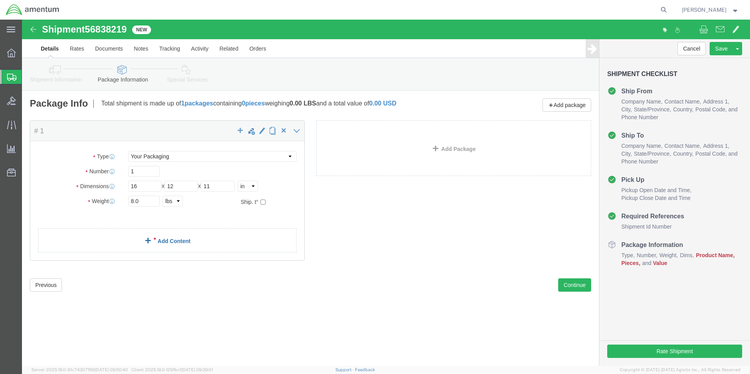
click link "Add Content"
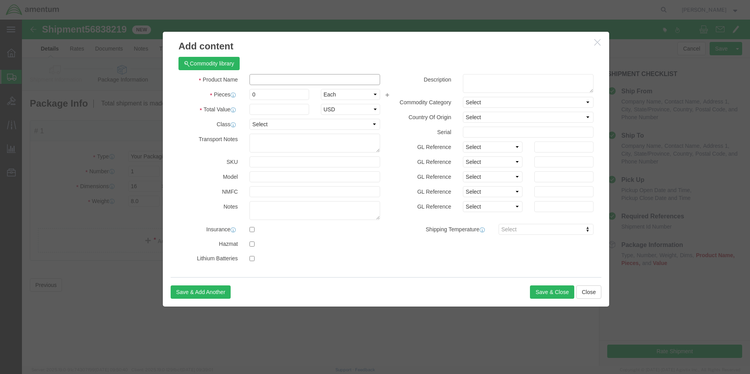
click input "text"
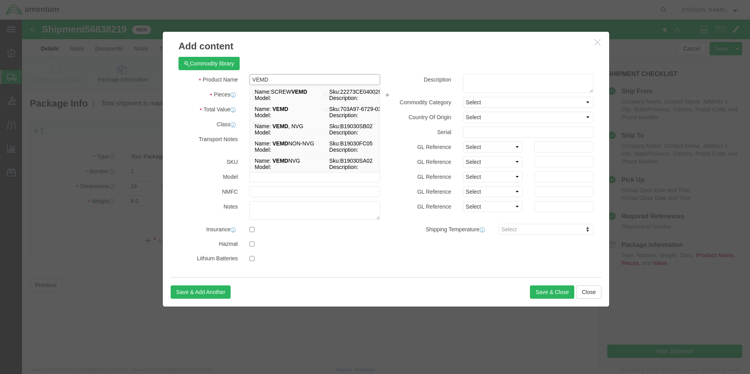
type input "VEMD"
click h3 "Add content"
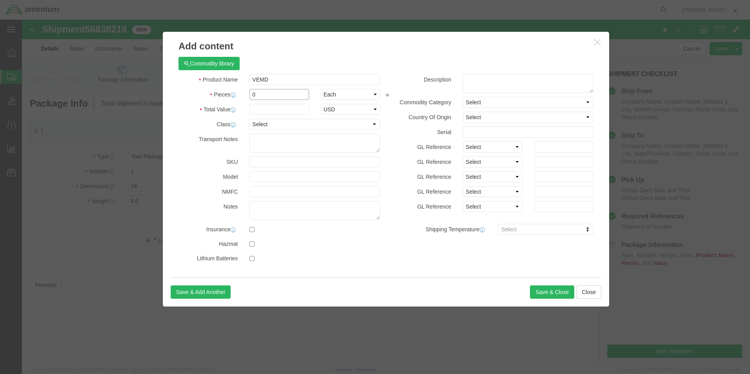
click input "0"
type input "2"
type input "1"
click div "Commodity library Product Name VEMD VEMD Pieces 1 Select Bag Barrels 100Board F…"
click input "text"
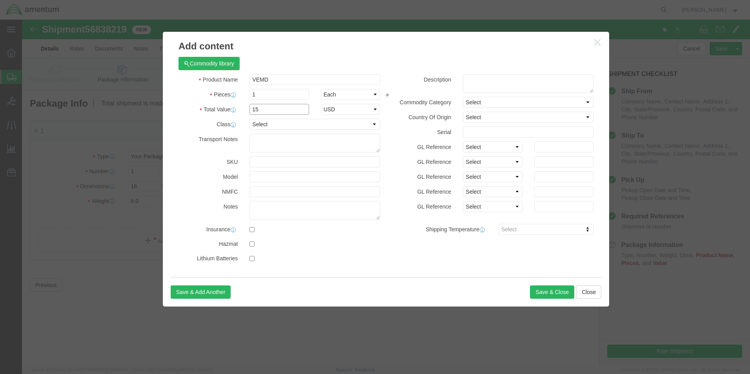
type input "1"
type input "2000.00"
click textarea
click textarea "PN: B190305B05"
click textarea "PN: B19030SB05"
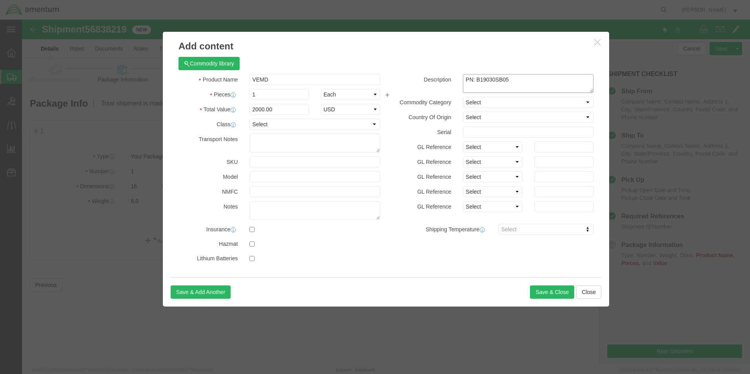
click textarea "PN: B19030SB05"
type textarea "PN: B19030SB05 SN: 2147"
click input "text"
type input "2147"
click button "Save & Close"
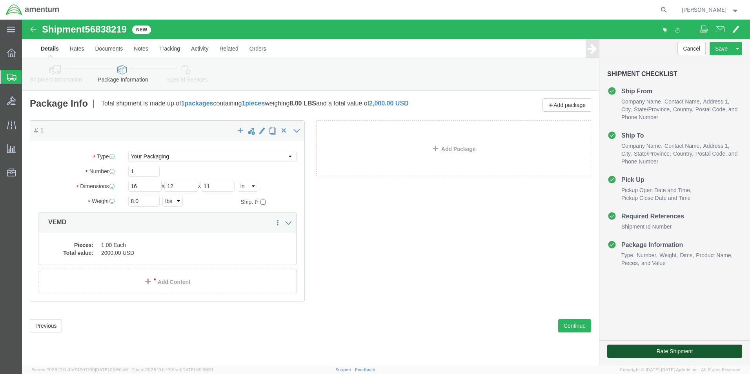
click button "Rate Shipment"
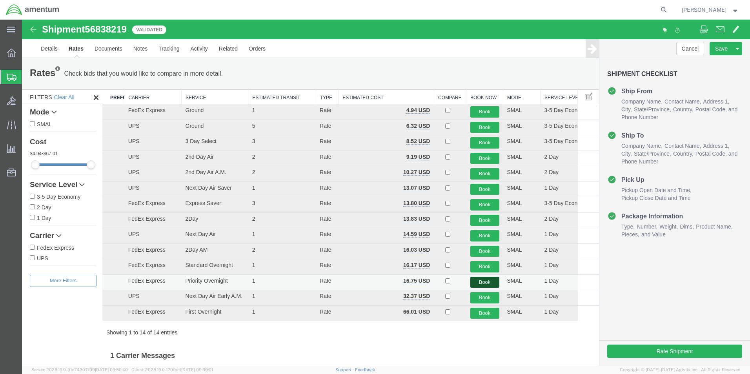
click at [482, 282] on button "Book" at bounding box center [484, 282] width 29 height 11
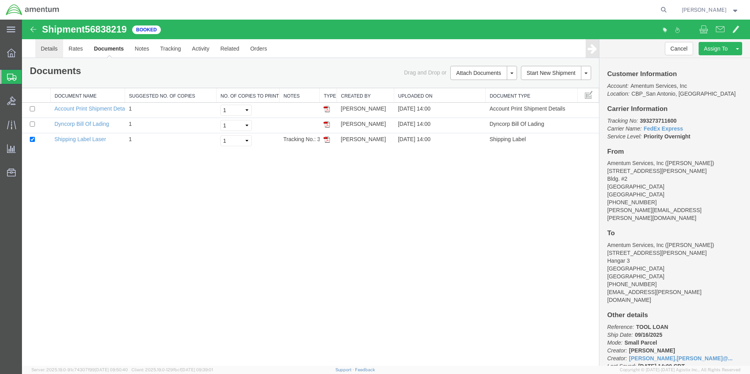
click at [47, 50] on link "Details" at bounding box center [49, 48] width 28 height 19
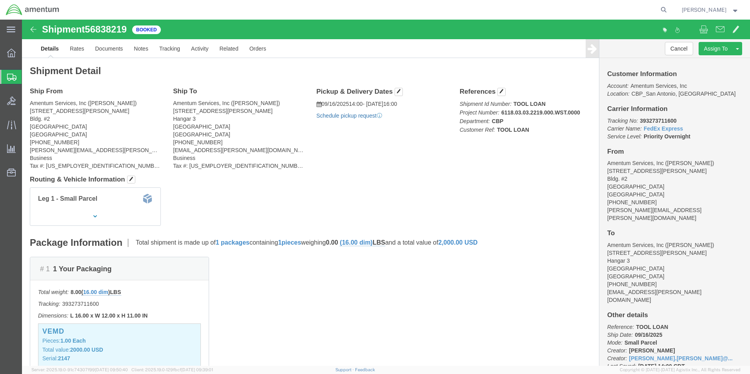
click link "Schedule pickup request"
click link "Documents"
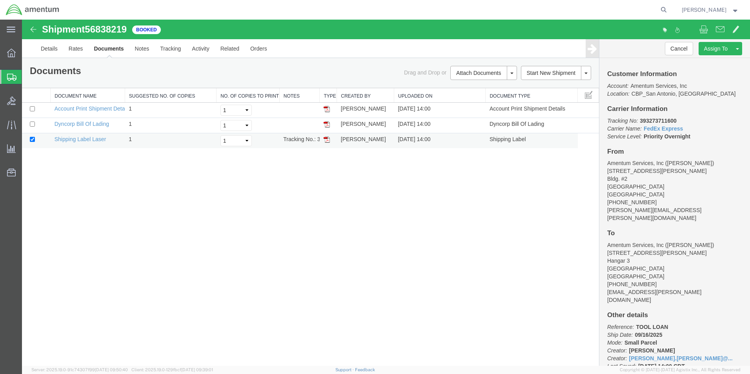
click at [326, 137] on img at bounding box center [327, 139] width 6 height 6
click at [42, 47] on link "Details" at bounding box center [49, 48] width 28 height 19
